Goal: Transaction & Acquisition: Obtain resource

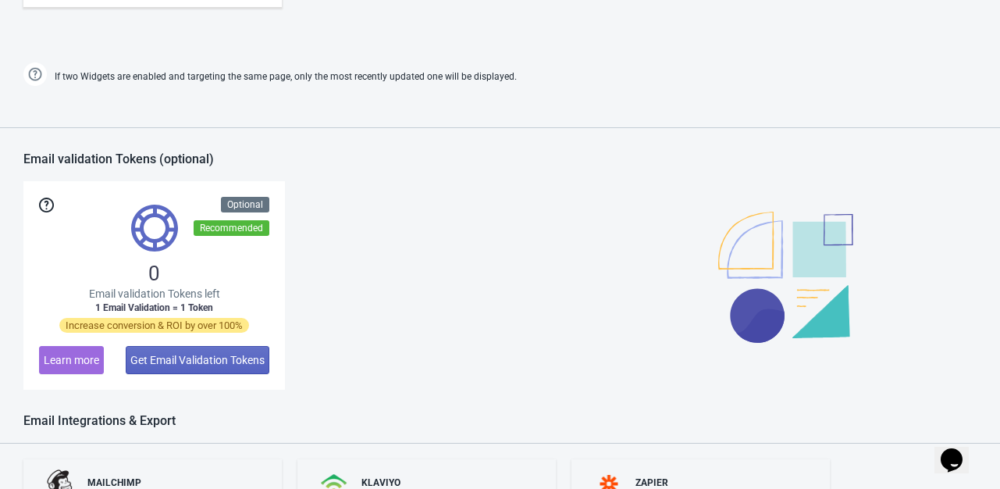
scroll to position [702, 0]
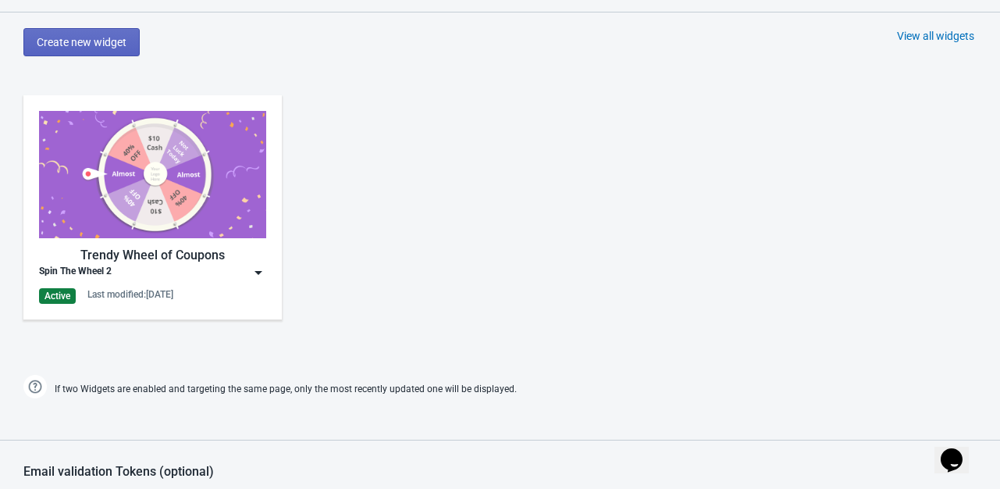
click at [261, 271] on img at bounding box center [259, 273] width 16 height 16
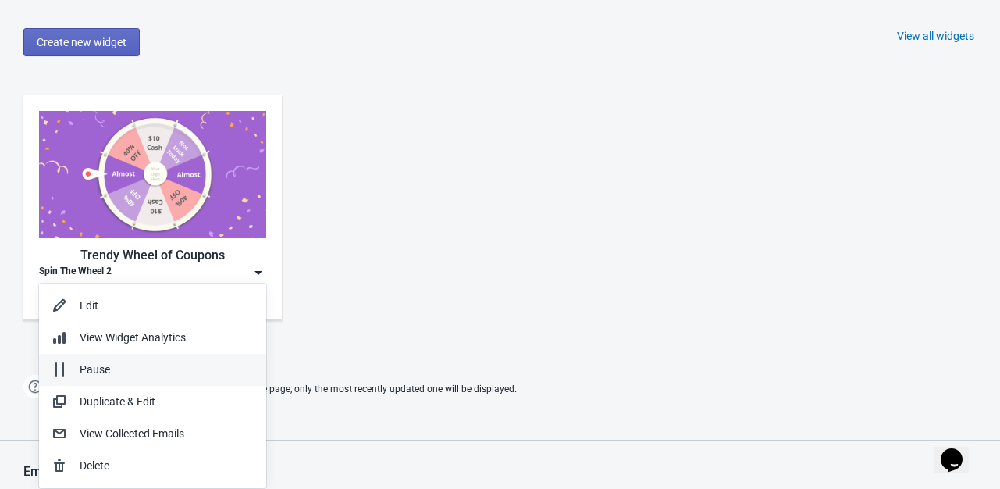
scroll to position [780, 0]
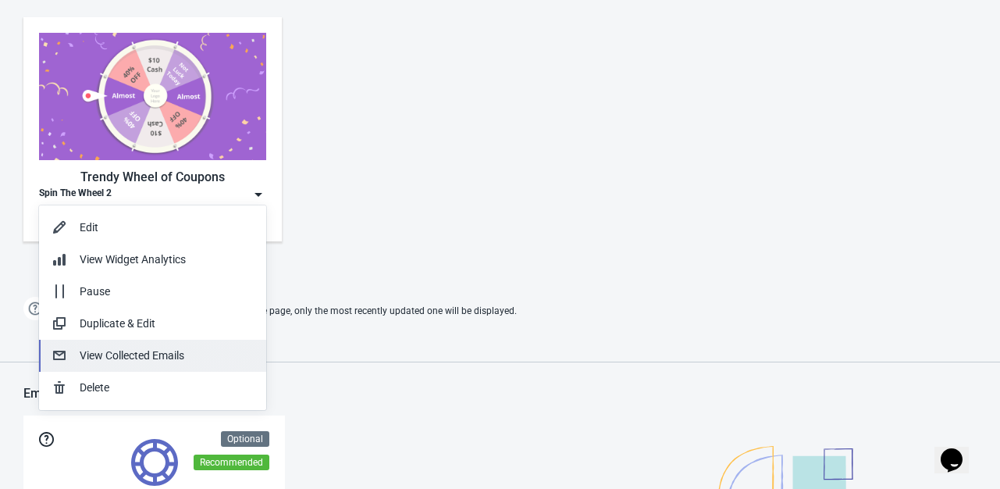
click at [190, 353] on div "View Collected Emails" at bounding box center [167, 355] width 174 height 16
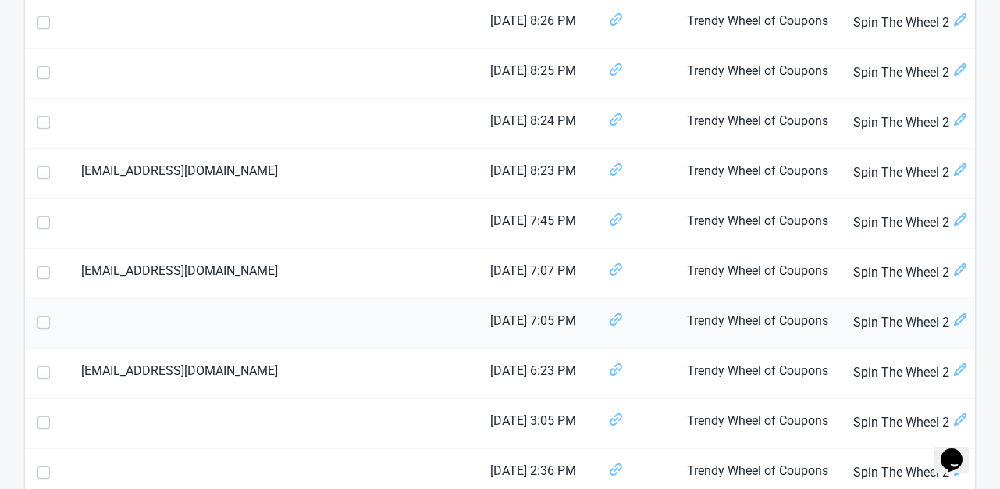
scroll to position [78, 0]
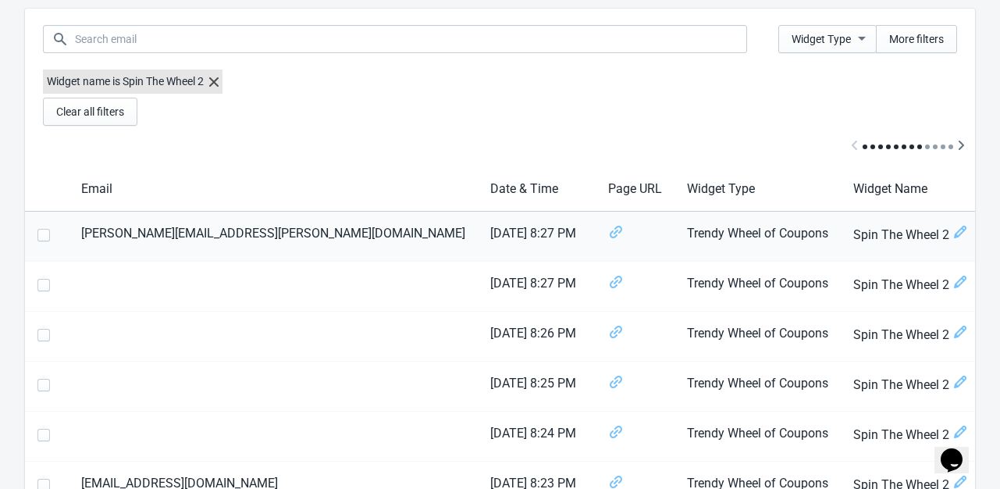
click at [41, 231] on span at bounding box center [43, 235] width 12 height 12
click at [38, 231] on input "checkbox" at bounding box center [37, 243] width 1 height 28
checkbox input "true"
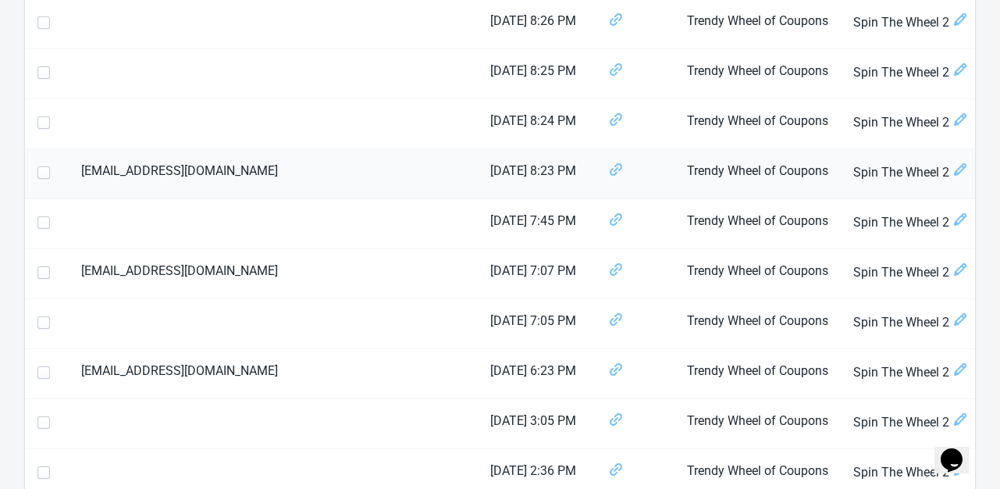
click at [45, 178] on label at bounding box center [46, 172] width 19 height 20
click at [38, 178] on input "checkbox" at bounding box center [37, 180] width 1 height 28
checkbox input "true"
click at [44, 274] on span at bounding box center [43, 272] width 12 height 12
click at [38, 274] on input "checkbox" at bounding box center [37, 280] width 1 height 28
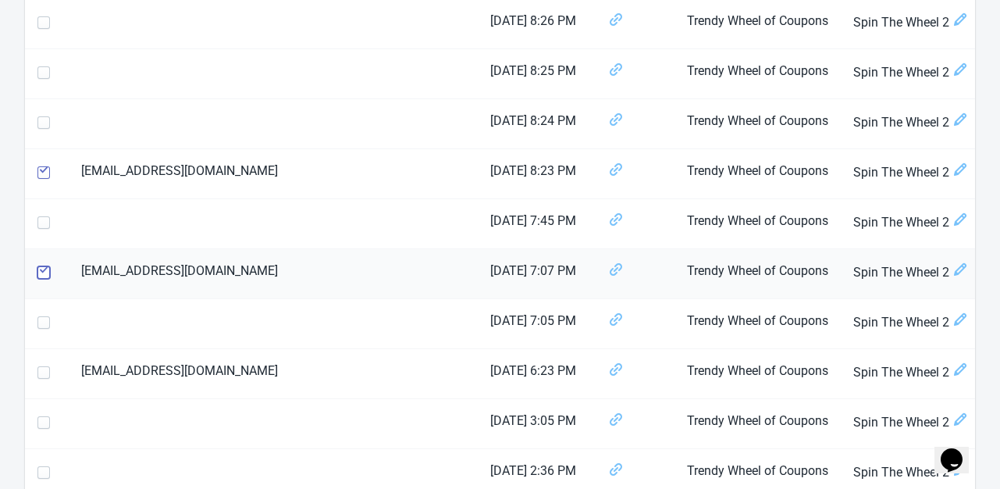
checkbox input "true"
click at [40, 372] on span at bounding box center [43, 372] width 12 height 12
click at [38, 372] on input "checkbox" at bounding box center [37, 380] width 1 height 28
checkbox input "true"
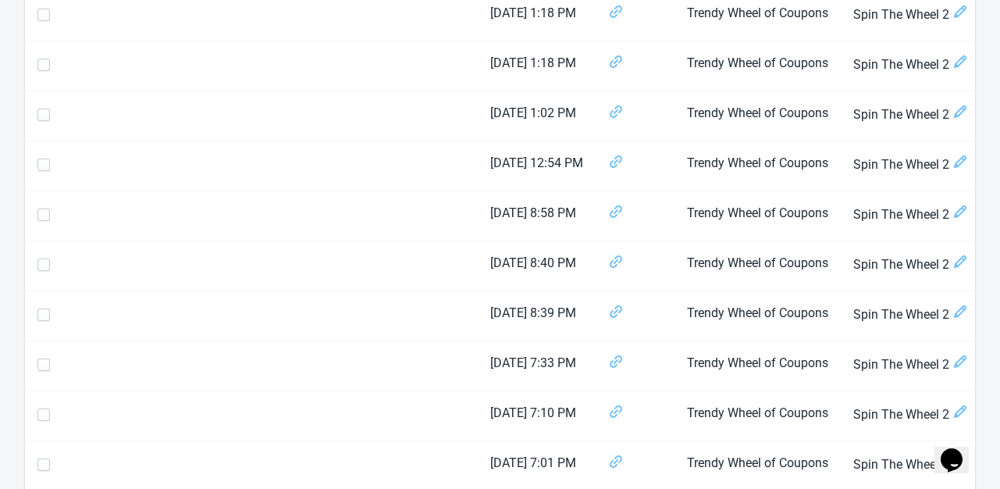
scroll to position [2466, 0]
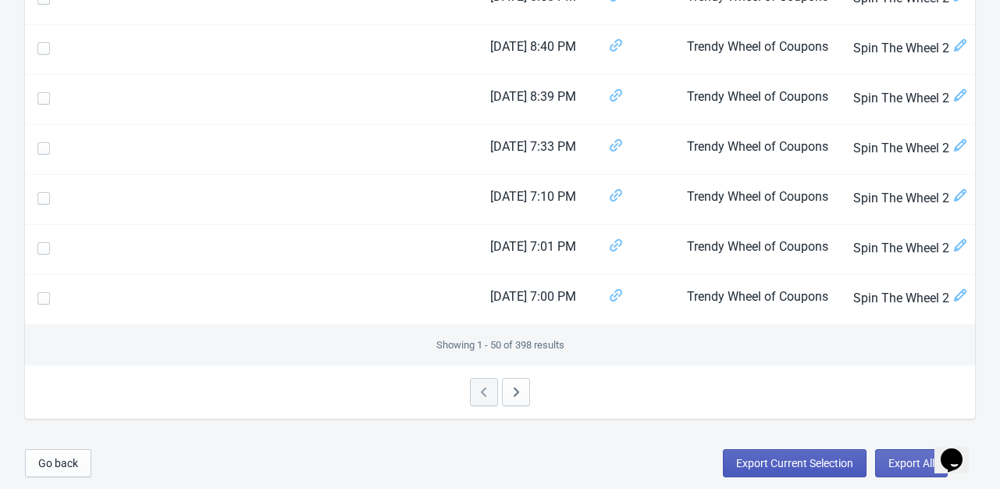
click at [819, 463] on span "Export Current Selection" at bounding box center [794, 463] width 117 height 12
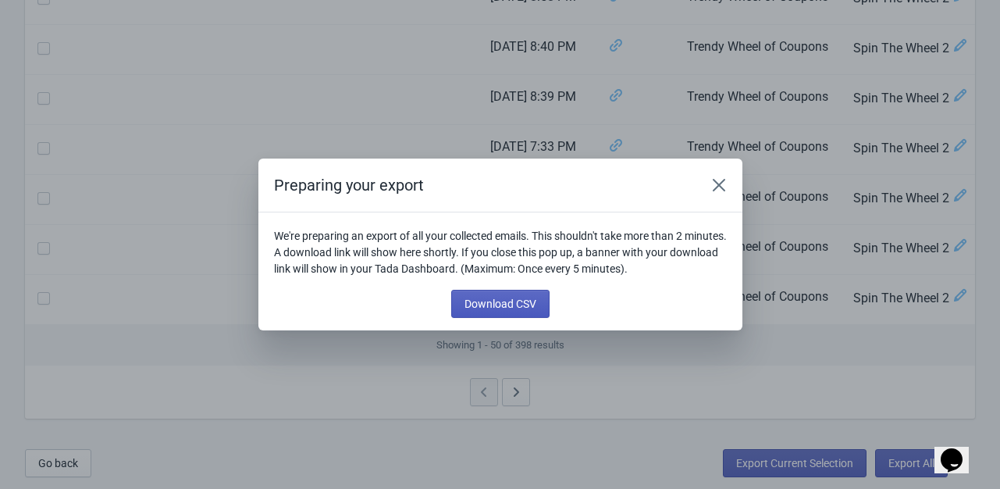
click at [492, 304] on span "Download CSV" at bounding box center [500, 303] width 72 height 12
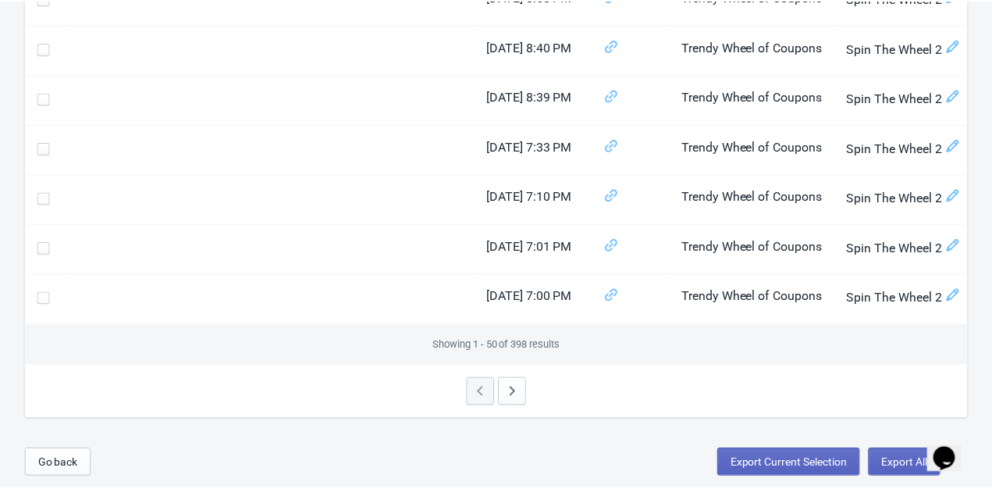
scroll to position [2388, 0]
